Goal: Task Accomplishment & Management: Use online tool/utility

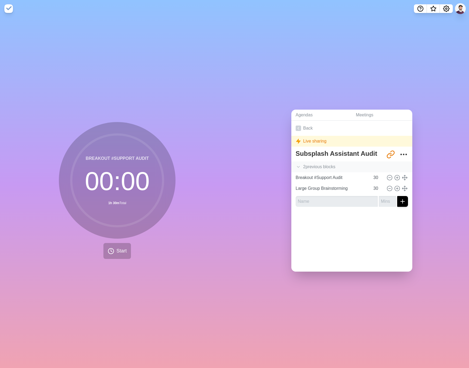
click at [308, 164] on div "2 previous block s" at bounding box center [351, 166] width 121 height 11
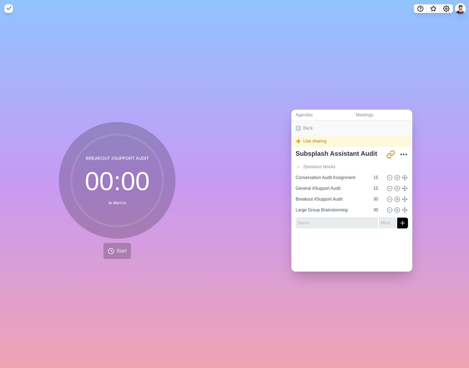
click at [304, 128] on link "Back" at bounding box center [351, 128] width 121 height 15
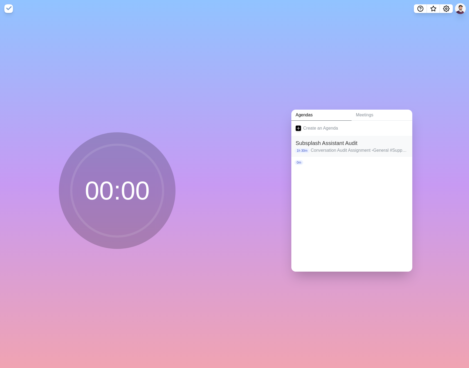
click at [356, 147] on p "Conversation Audit Assignment • General #Support Audit • Breakout #Support Audi…" at bounding box center [358, 150] width 97 height 6
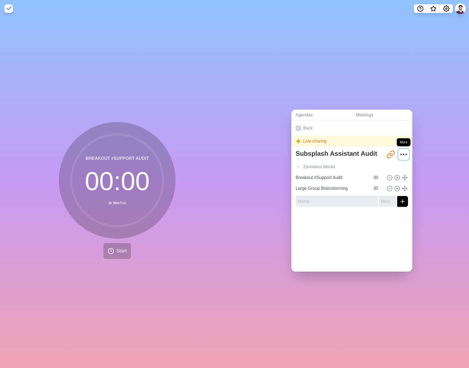
click at [403, 154] on circle "More" at bounding box center [403, 154] width 1 height 1
click at [400, 175] on p "Duplicate agenda" at bounding box center [387, 173] width 34 height 6
type textarea "Subsplash Assistant Audit copy"
type input "http://timeblocks.co/hOqbMQZIFevuyzk0dmJg"
click at [400, 151] on icon "More" at bounding box center [403, 154] width 9 height 9
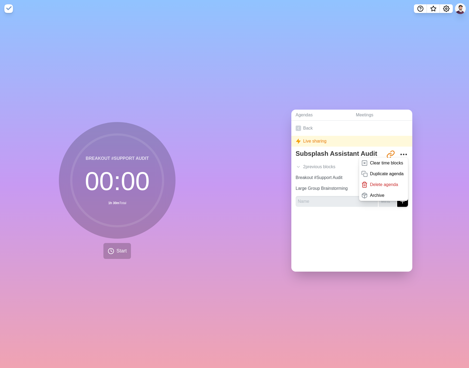
click at [355, 248] on div "Back Live sharing Subsplash Assistant Audit copy http://timeblocks.co/hOqbMQZIF…" at bounding box center [351, 196] width 121 height 151
click at [447, 12] on button "Settings" at bounding box center [445, 8] width 13 height 9
click at [447, 104] on div "Agendas Meetings Back Live sharing Subsplash Assistant Audit copy http://timebl…" at bounding box center [351, 192] width 234 height 350
click at [313, 128] on link "Back" at bounding box center [351, 128] width 121 height 15
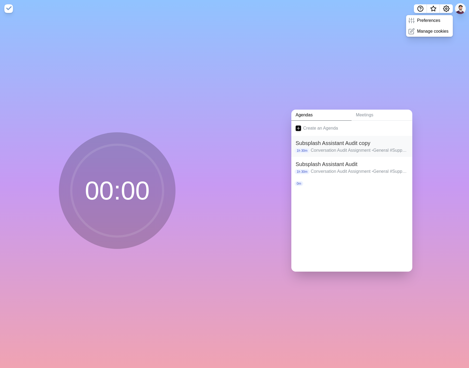
click at [347, 145] on h2 "Subsplash Assistant Audit copy" at bounding box center [351, 143] width 112 height 8
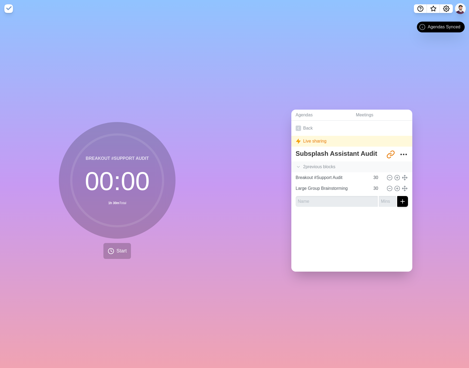
click at [332, 166] on div "2 previous block s" at bounding box center [351, 166] width 121 height 11
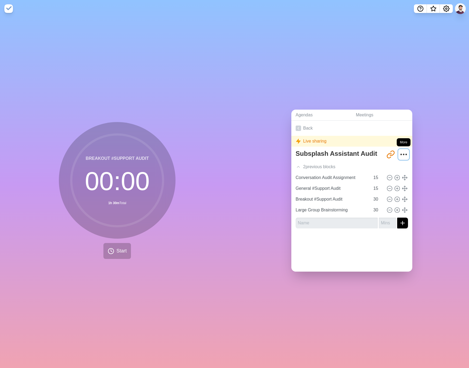
click at [404, 152] on icon "More" at bounding box center [403, 154] width 9 height 9
click at [319, 251] on div at bounding box center [351, 244] width 121 height 22
click at [377, 245] on div at bounding box center [351, 244] width 121 height 22
click at [309, 126] on link "Back" at bounding box center [351, 128] width 121 height 15
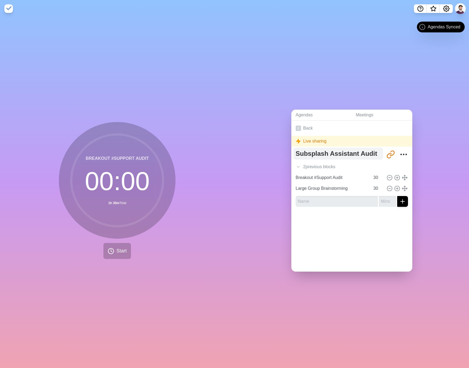
click at [318, 161] on div "2 previous block s" at bounding box center [351, 166] width 121 height 11
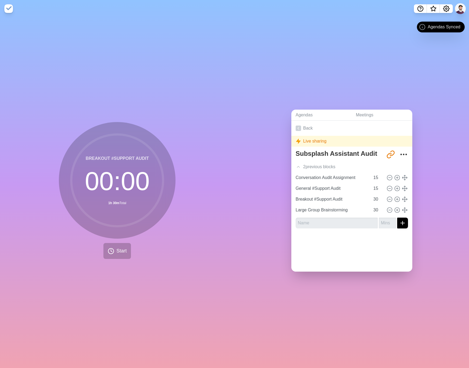
click at [317, 139] on div "Live sharing" at bounding box center [351, 141] width 121 height 11
drag, startPoint x: 337, startPoint y: 177, endPoint x: 368, endPoint y: 182, distance: 30.8
click at [337, 177] on input "Conversation Audit Assignment" at bounding box center [331, 177] width 77 height 11
click at [363, 176] on input "Conversation Audit Assignment" at bounding box center [331, 177] width 77 height 11
drag, startPoint x: 292, startPoint y: 178, endPoint x: 296, endPoint y: 176, distance: 4.5
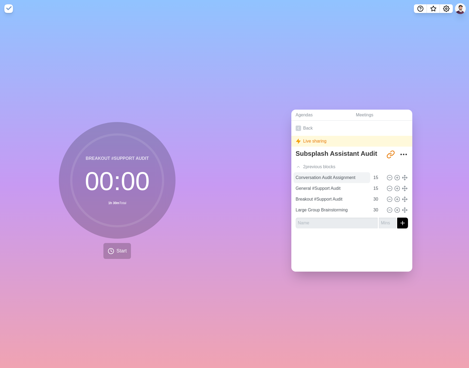
click at [296, 176] on div "Subsplash Assistant Audit http://timeblocks.co/yz2UEm2gA7tNTBpmWlVy 2 previous …" at bounding box center [351, 190] width 121 height 85
drag, startPoint x: 295, startPoint y: 177, endPoint x: 367, endPoint y: 176, distance: 72.8
click at [367, 176] on input "Conversation Audit Assignment" at bounding box center [331, 177] width 77 height 11
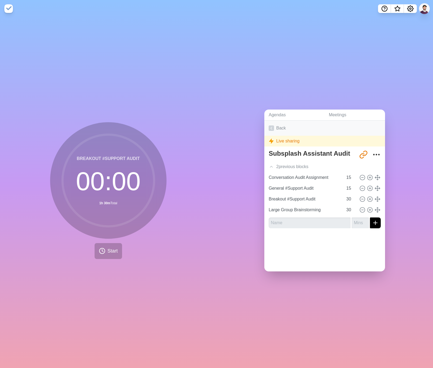
click at [290, 125] on link "Back" at bounding box center [325, 128] width 121 height 15
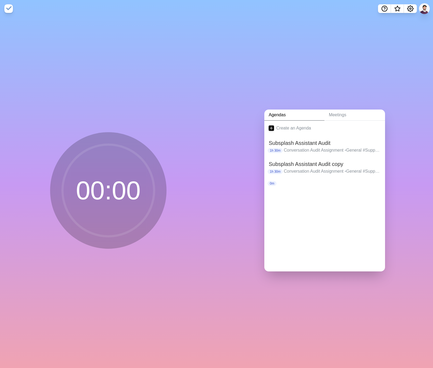
click at [282, 128] on link "Create an Agenda" at bounding box center [325, 128] width 121 height 15
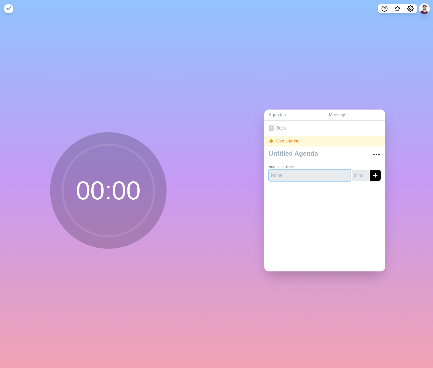
click at [314, 175] on input "text" at bounding box center [310, 175] width 82 height 11
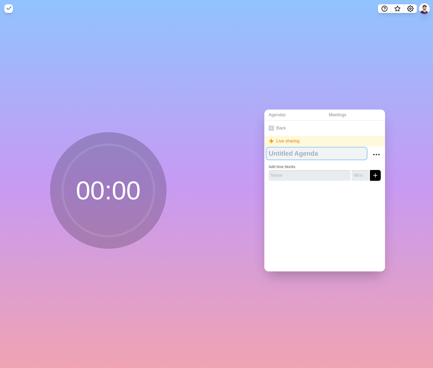
click at [307, 155] on textarea at bounding box center [317, 154] width 100 height 12
type textarea "Audit"
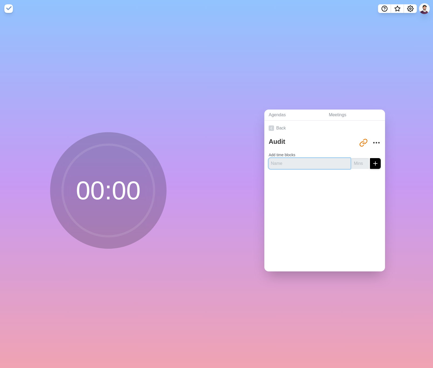
click at [282, 166] on input "text" at bounding box center [310, 163] width 82 height 11
paste input "Conversation Audit Assignment"
type input "Conversation Audit Assignment"
click at [361, 164] on input "number" at bounding box center [360, 163] width 17 height 11
type input "15"
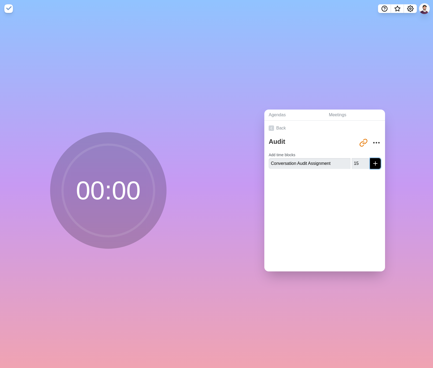
click at [374, 161] on icon "submit" at bounding box center [376, 163] width 6 height 6
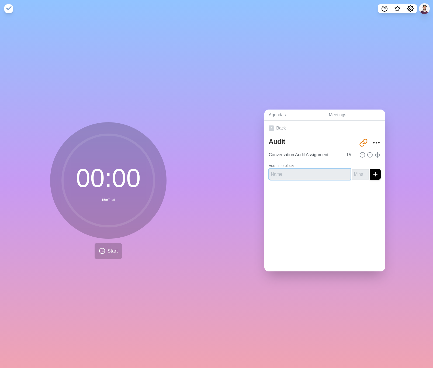
click at [293, 174] on input "text" at bounding box center [310, 174] width 82 height 11
paste input "General #Support Audit"
type input "General #Support Audit"
click at [357, 173] on input "number" at bounding box center [360, 174] width 17 height 11
type input "15"
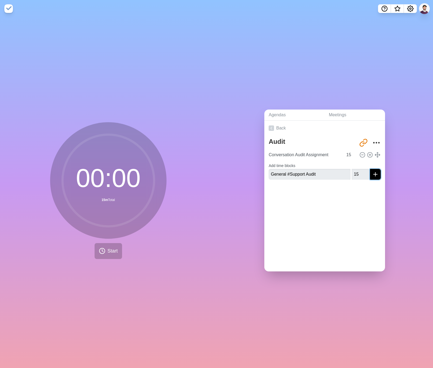
click at [375, 173] on icon "submit" at bounding box center [376, 174] width 6 height 6
click at [288, 179] on input "text" at bounding box center [310, 178] width 82 height 11
paste input "Breakout #Support Audit"
type input "Breakout #Support Audit"
click at [357, 177] on input "number" at bounding box center [360, 178] width 17 height 11
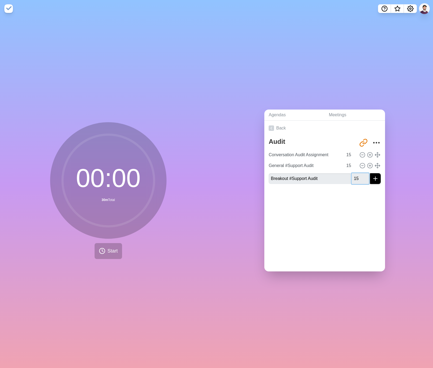
type input "15"
click at [377, 178] on icon "submit" at bounding box center [376, 178] width 6 height 6
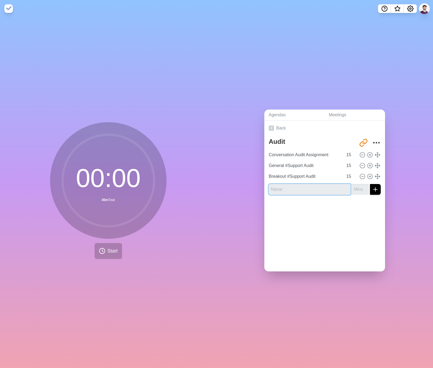
click at [335, 192] on input "text" at bounding box center [310, 189] width 82 height 11
paste input "Large Group Brainstorming"
type input "Large Group Brainstorming"
click at [361, 191] on input "number" at bounding box center [360, 189] width 17 height 11
type input "30"
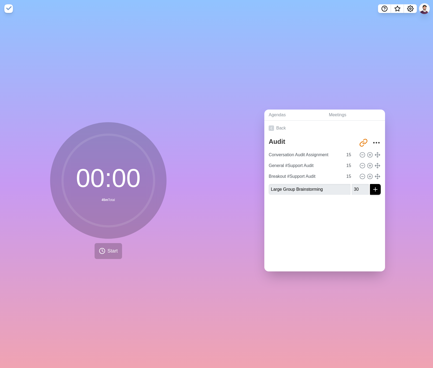
click at [365, 234] on div "Back Audit http://timeblocks.co/Q1c0NUZEdcTmTDmlKIJl Conversation Audit Assignm…" at bounding box center [325, 196] width 121 height 151
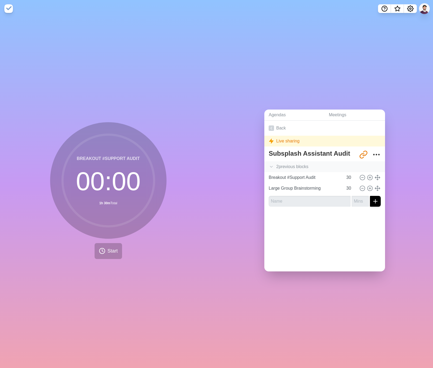
click at [289, 165] on div "2 previous block s" at bounding box center [325, 166] width 121 height 11
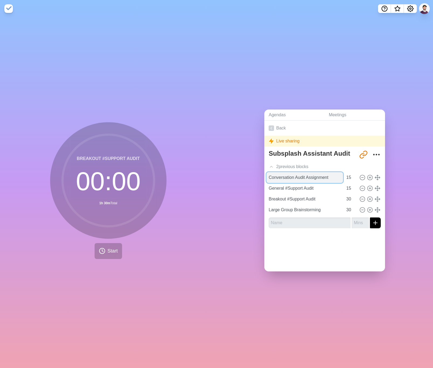
click at [307, 178] on input "Conversation Audit Assignment" at bounding box center [305, 177] width 77 height 11
click at [309, 176] on input "Conversation Audit Assignment" at bounding box center [305, 177] width 77 height 11
click at [280, 188] on input "General #Support Audit" at bounding box center [305, 188] width 77 height 11
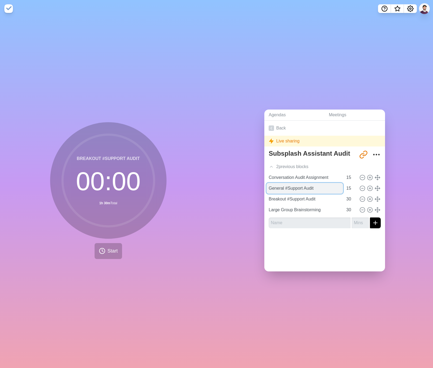
click at [280, 188] on input "General #Support Audit" at bounding box center [305, 188] width 77 height 11
click at [288, 187] on input "General #Support Audit" at bounding box center [305, 188] width 77 height 11
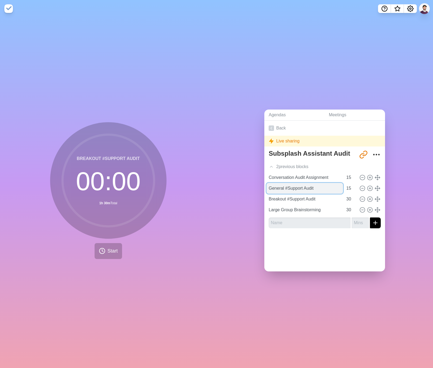
click at [288, 187] on input "General #Support Audit" at bounding box center [305, 188] width 77 height 11
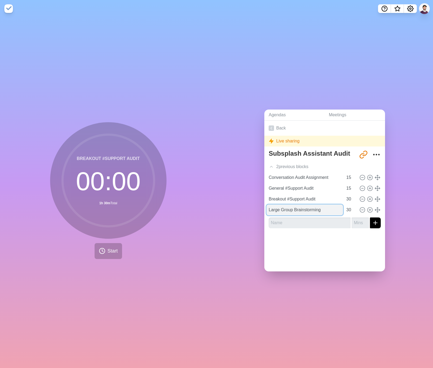
click at [297, 209] on input "Large Group Brainstorming" at bounding box center [305, 209] width 77 height 11
click at [297, 210] on input "Large Group Brainstorming" at bounding box center [305, 209] width 77 height 11
click at [299, 213] on input "Large Group Brainstorming" at bounding box center [305, 209] width 77 height 11
click at [300, 211] on input "Large Group Brainstorming" at bounding box center [305, 209] width 77 height 11
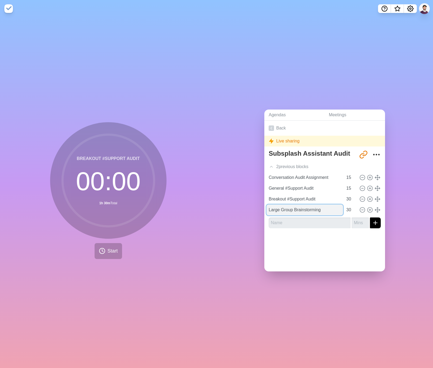
click at [301, 211] on input "Large Group Brainstorming" at bounding box center [305, 209] width 77 height 11
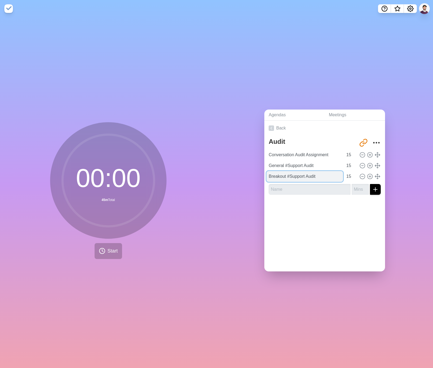
click at [308, 180] on input "Breakout #Support Audit" at bounding box center [305, 176] width 77 height 11
click at [322, 193] on input "text" at bounding box center [310, 189] width 82 height 11
click at [322, 189] on input "text" at bounding box center [310, 189] width 82 height 11
paste input "Large Group Brainstorming"
type input "Large Group Brainstorming"
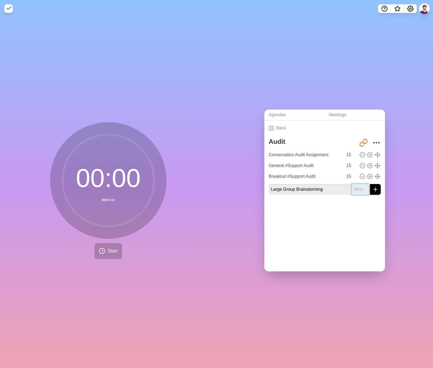
click at [361, 187] on input "number" at bounding box center [360, 189] width 17 height 11
type input "30"
click at [306, 306] on div "Agendas Meetings Back Audit http://timeblocks.co/Q1c0NUZEdcTmTDmlKIJl Conversat…" at bounding box center [325, 192] width 217 height 351
click at [391, 237] on div "Agendas Meetings Back Audit http://timeblocks.co/Q1c0NUZEdcTmTDmlKIJl Conversat…" at bounding box center [325, 192] width 217 height 351
click at [296, 166] on input "General #Support Audit" at bounding box center [305, 165] width 77 height 11
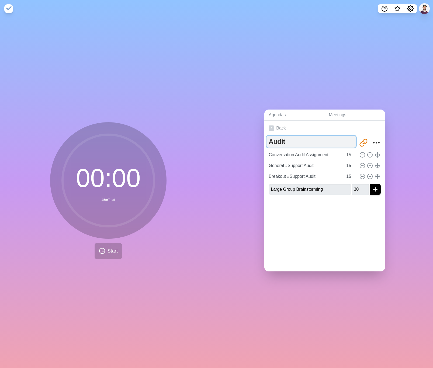
click at [312, 136] on textarea "Audit" at bounding box center [312, 142] width 90 height 12
click at [379, 190] on button "submit" at bounding box center [375, 189] width 11 height 11
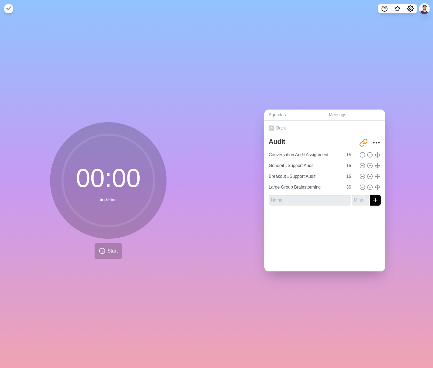
drag, startPoint x: 321, startPoint y: 224, endPoint x: 326, endPoint y: 227, distance: 6.2
click at [321, 224] on div at bounding box center [325, 221] width 121 height 22
click at [107, 253] on button "Start" at bounding box center [109, 251] width 28 height 16
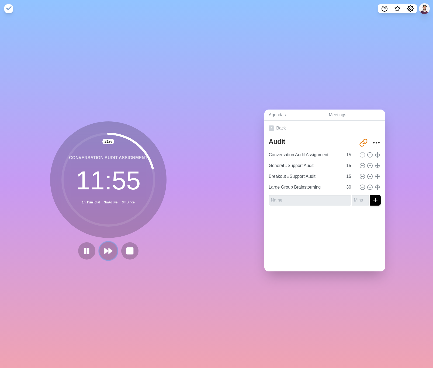
click at [105, 249] on polygon at bounding box center [107, 250] width 4 height 5
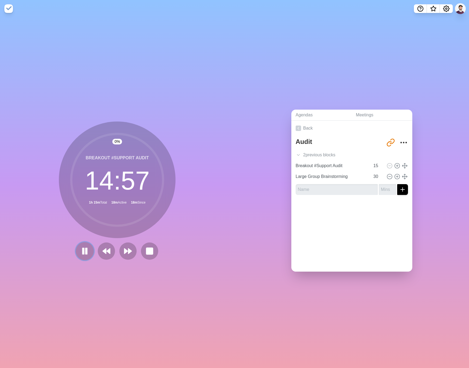
click at [84, 251] on icon at bounding box center [84, 250] width 9 height 9
click at [101, 253] on button at bounding box center [106, 251] width 18 height 18
click at [79, 249] on button at bounding box center [85, 251] width 18 height 18
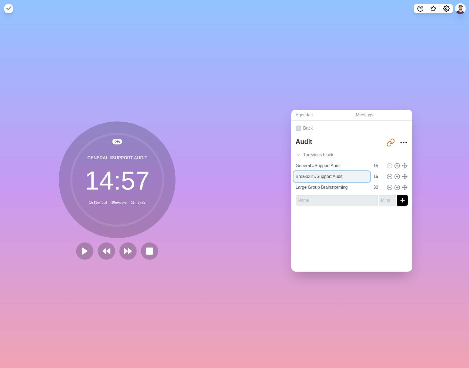
click at [335, 176] on input "Breakout #Support Audit" at bounding box center [331, 176] width 77 height 11
click at [352, 316] on div "Agendas Meetings Back Audit http://timeblocks.co/Q1c0NUZEdcTmTDmlKIJl 1 previou…" at bounding box center [351, 192] width 234 height 350
click at [130, 255] on icon at bounding box center [127, 250] width 9 height 9
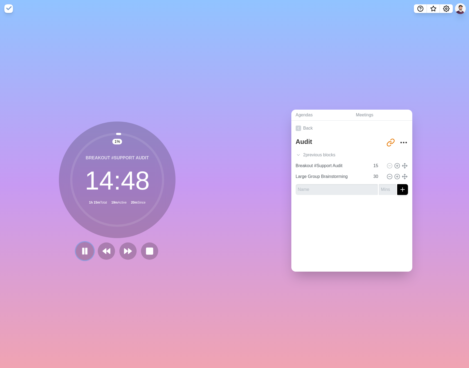
click at [90, 249] on button at bounding box center [85, 251] width 18 height 18
